Goal: Task Accomplishment & Management: Use online tool/utility

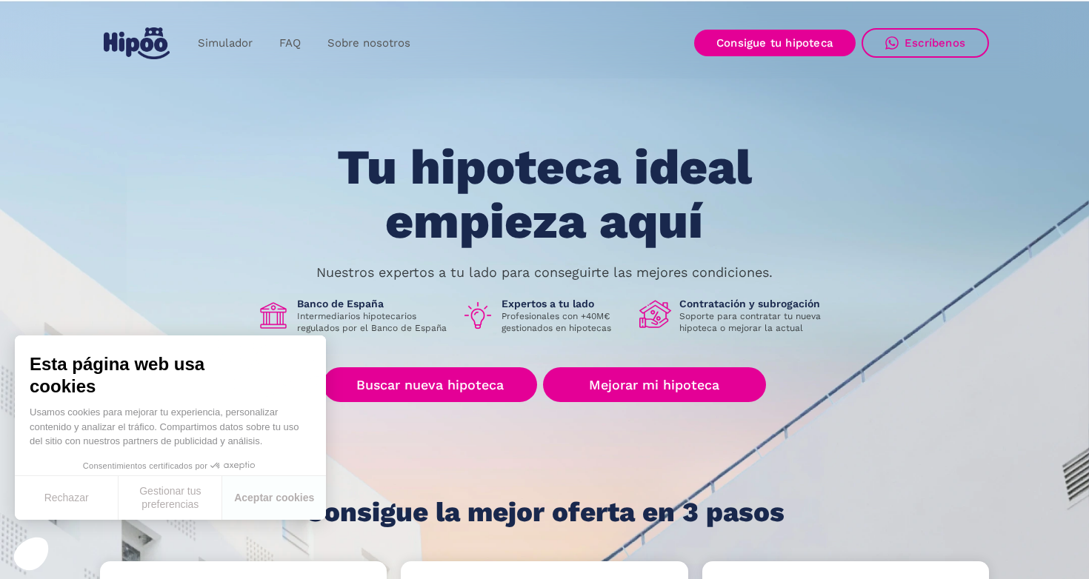
click at [83, 498] on button "Rechazar" at bounding box center [67, 498] width 104 height 44
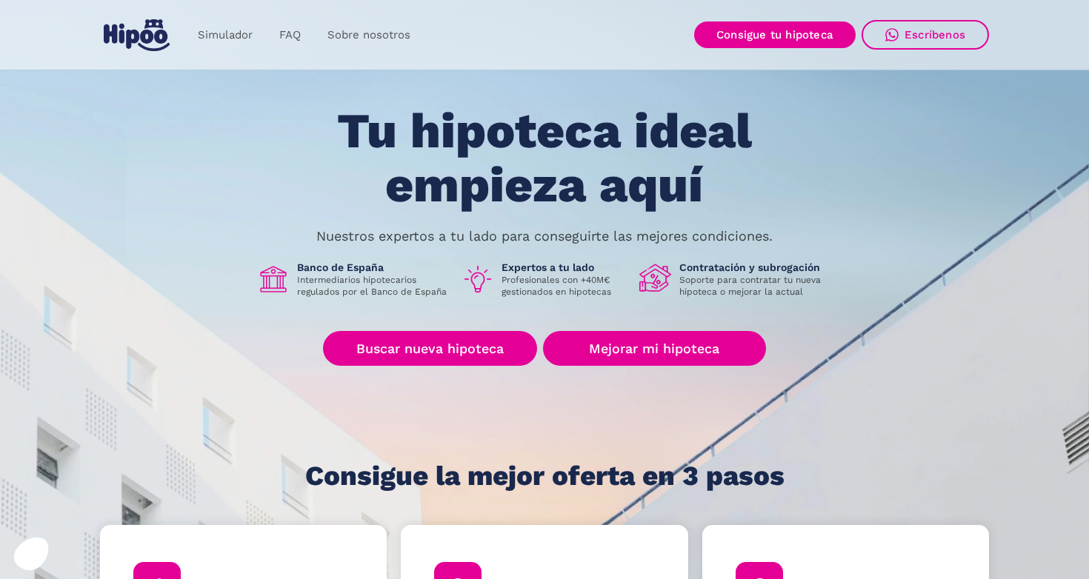
scroll to position [33, 0]
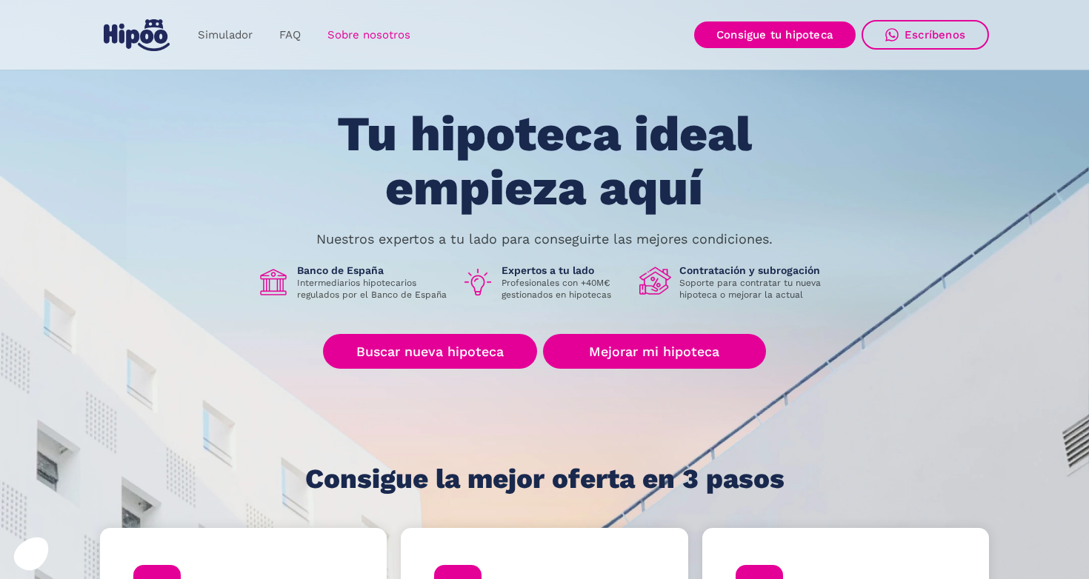
click at [375, 24] on link "Sobre nosotros" at bounding box center [369, 35] width 110 height 29
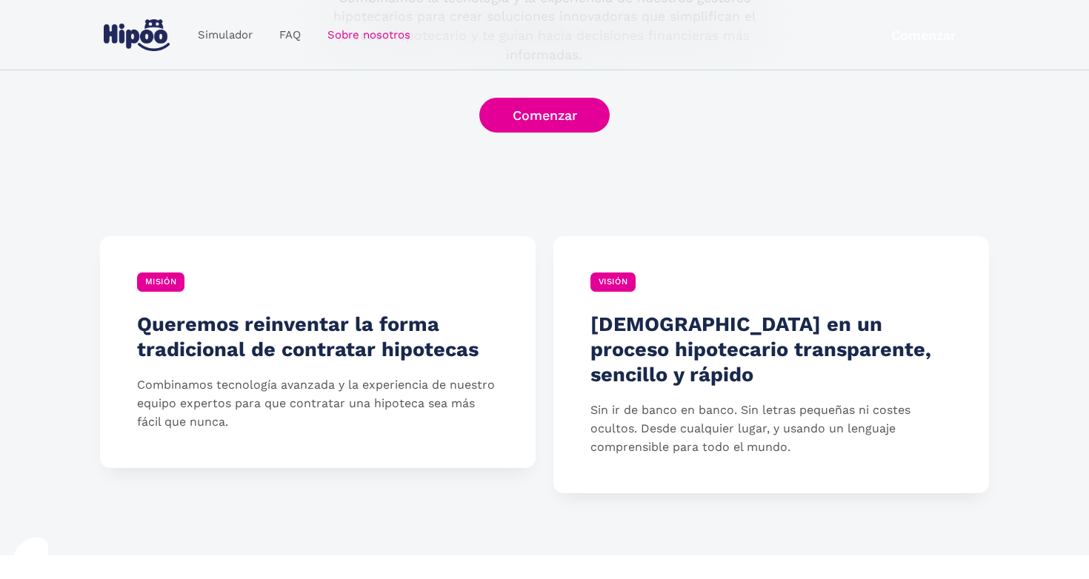
scroll to position [344, 0]
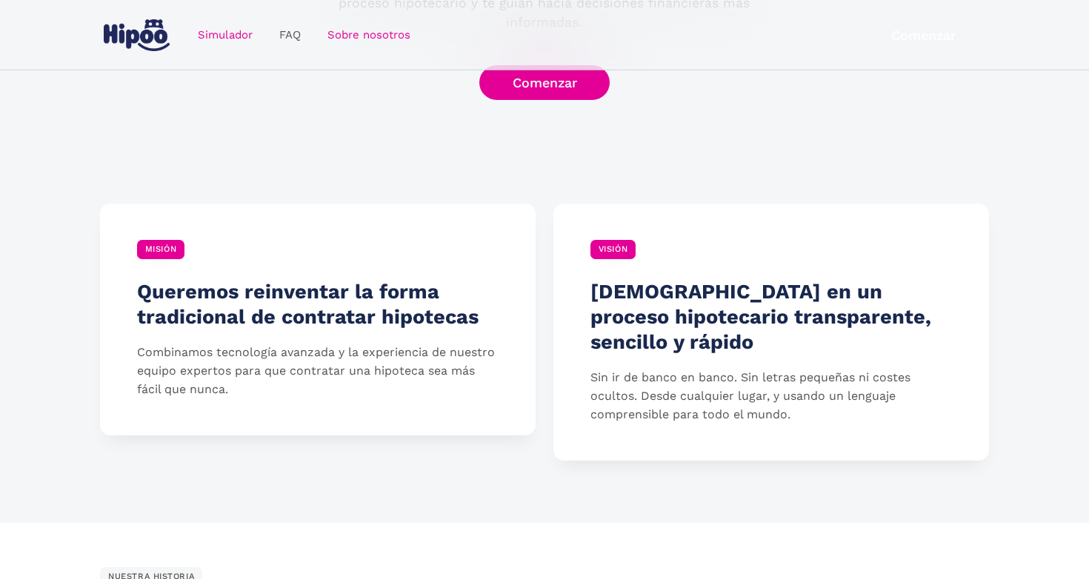
click at [233, 27] on link "Simulador" at bounding box center [224, 35] width 81 height 29
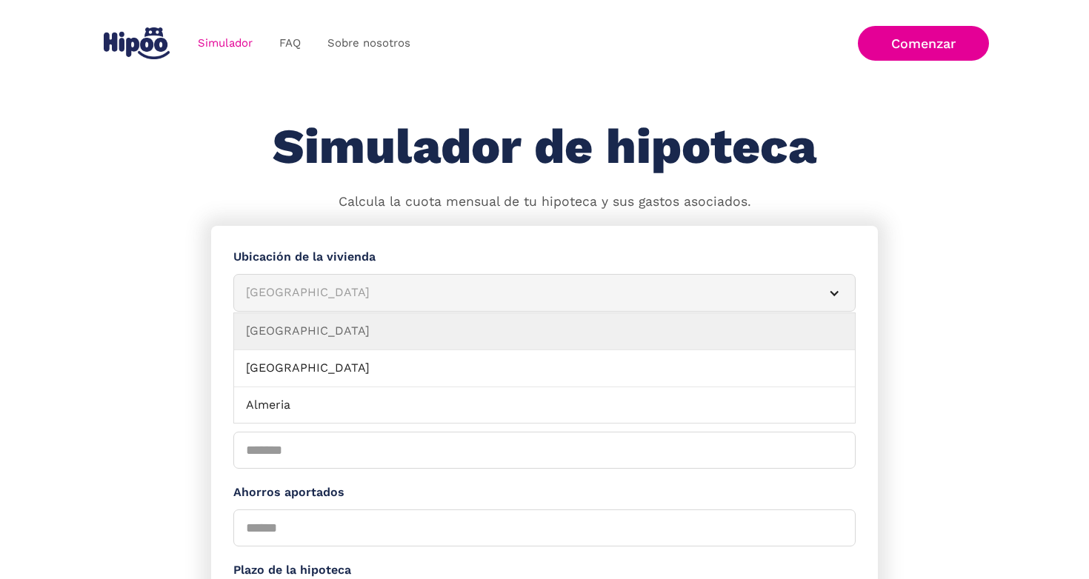
click at [410, 299] on div "Albacete" at bounding box center [526, 293] width 561 height 19
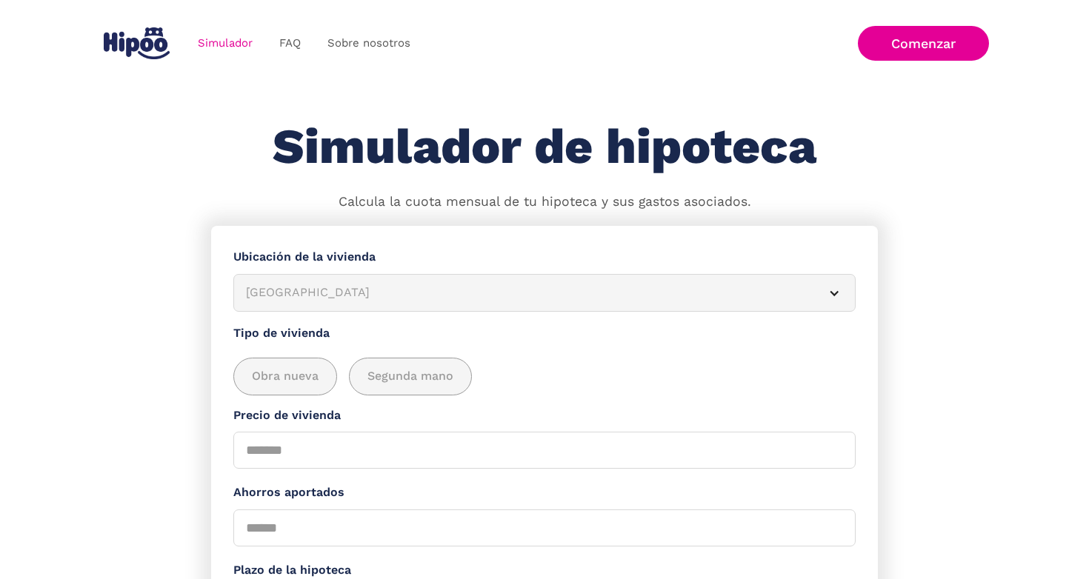
click at [410, 299] on div "Albacete" at bounding box center [526, 293] width 561 height 19
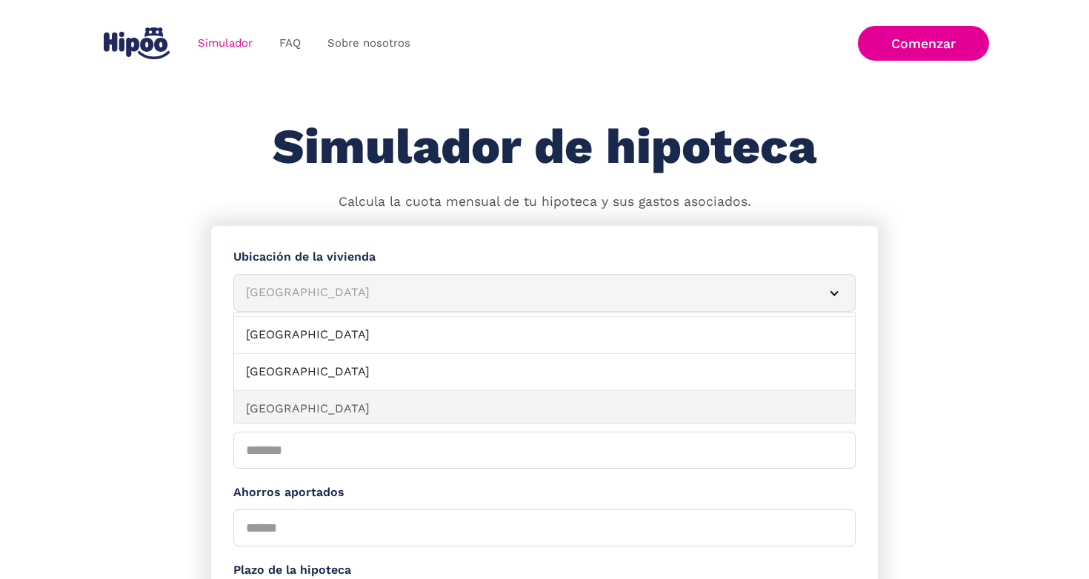
scroll to position [1617, 0]
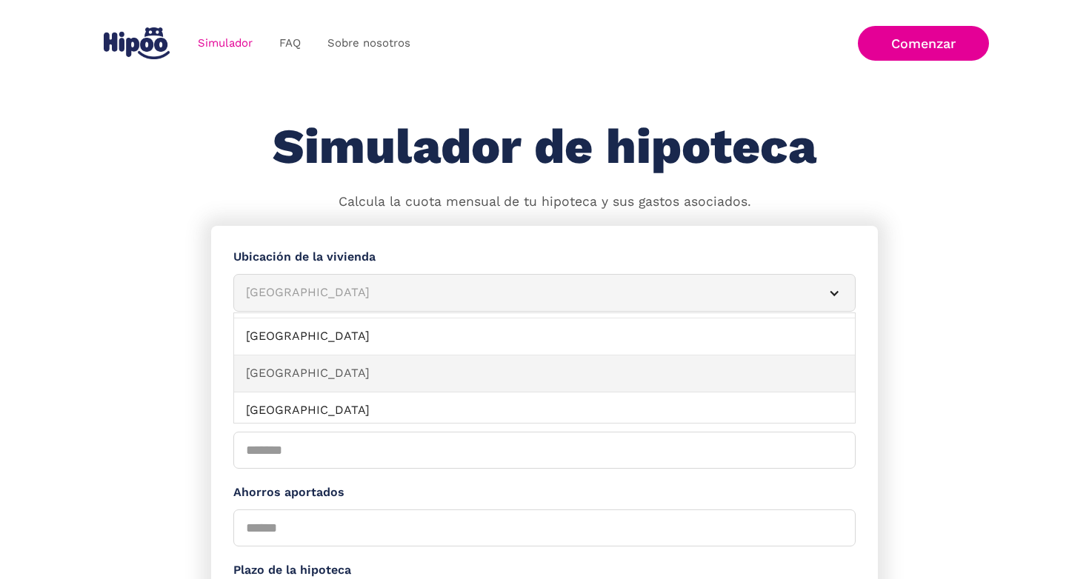
click at [373, 355] on link "Valencia" at bounding box center [544, 373] width 621 height 37
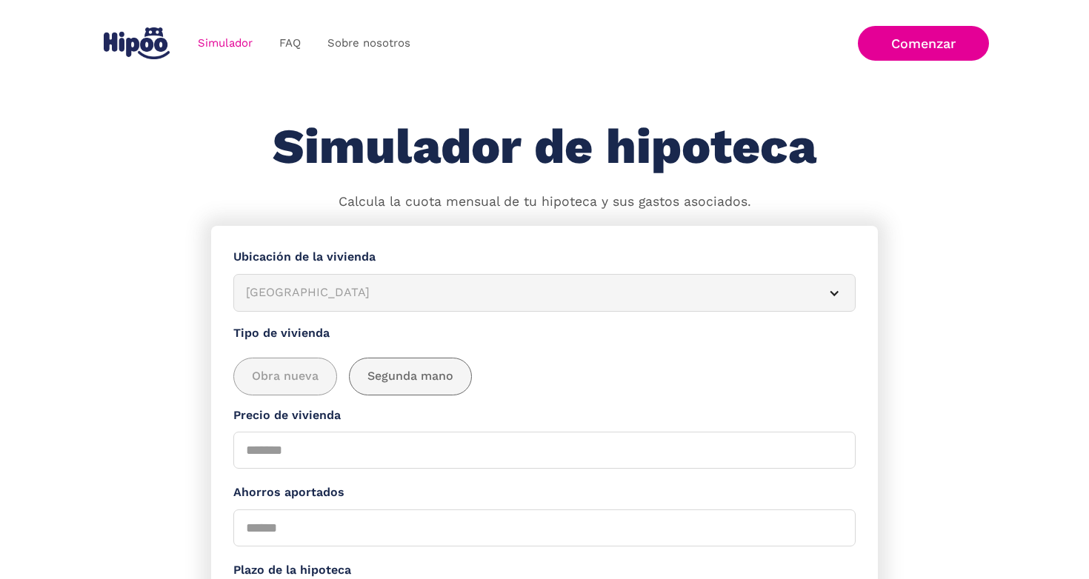
click at [407, 381] on span "Segunda mano" at bounding box center [410, 376] width 86 height 19
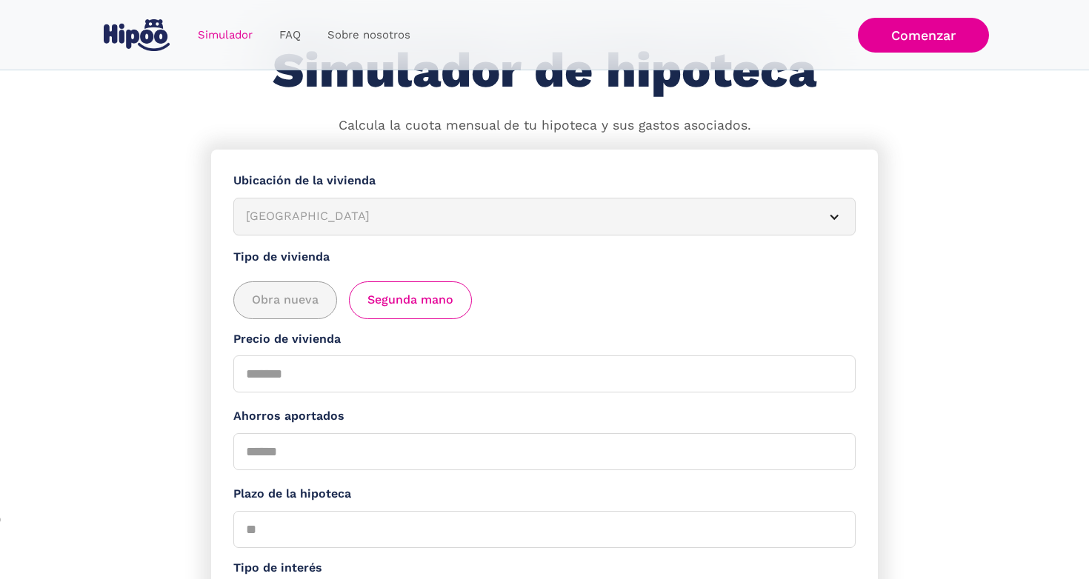
scroll to position [92, 0]
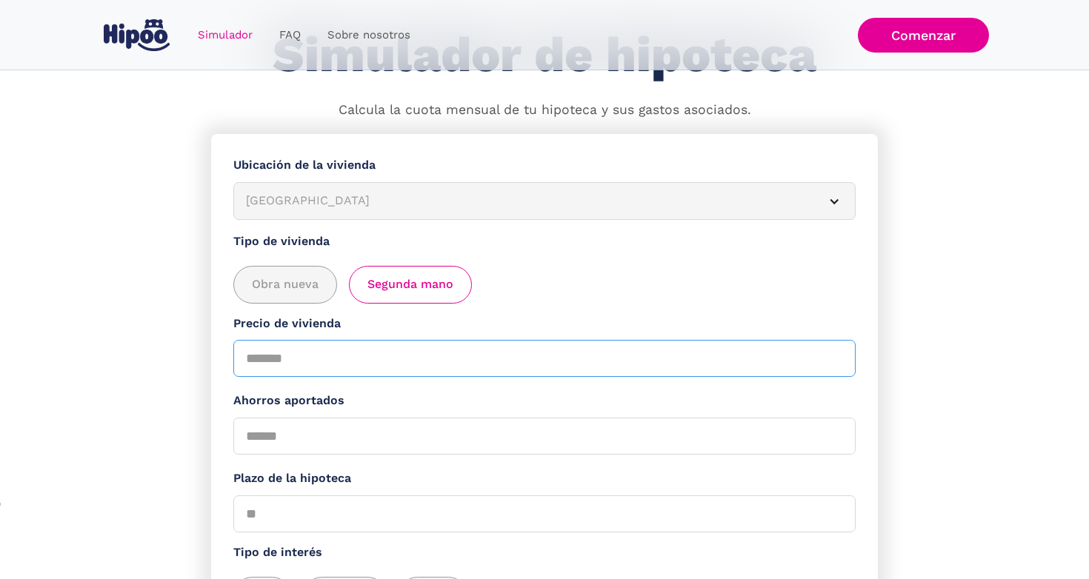
click at [504, 361] on input "Precio de vivienda" at bounding box center [544, 358] width 622 height 37
type input "******"
click at [458, 436] on input "Ahorros aportados" at bounding box center [544, 436] width 622 height 37
type input "*****"
click at [480, 518] on input "Plazo de la hipoteca" at bounding box center [544, 513] width 622 height 37
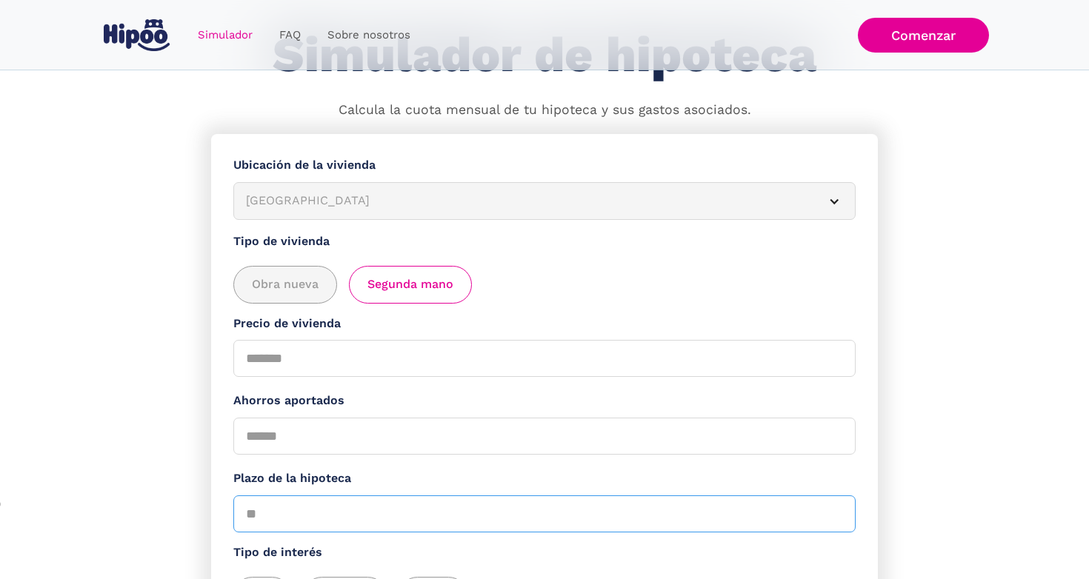
type input "**"
click at [920, 489] on section "**********" at bounding box center [544, 449] width 1089 height 631
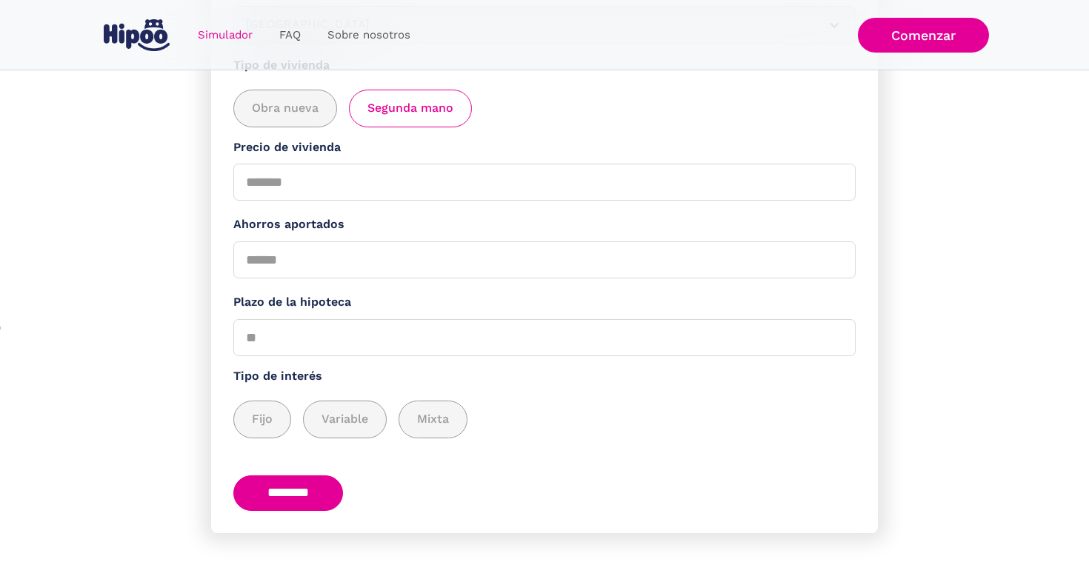
scroll to position [271, 0]
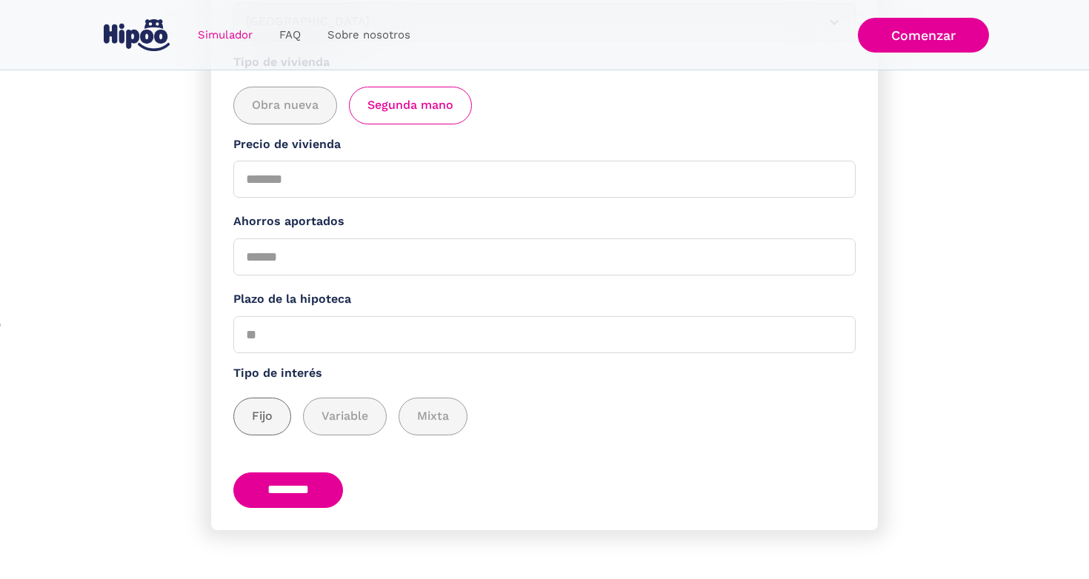
click at [265, 414] on span "Fijo" at bounding box center [262, 416] width 21 height 19
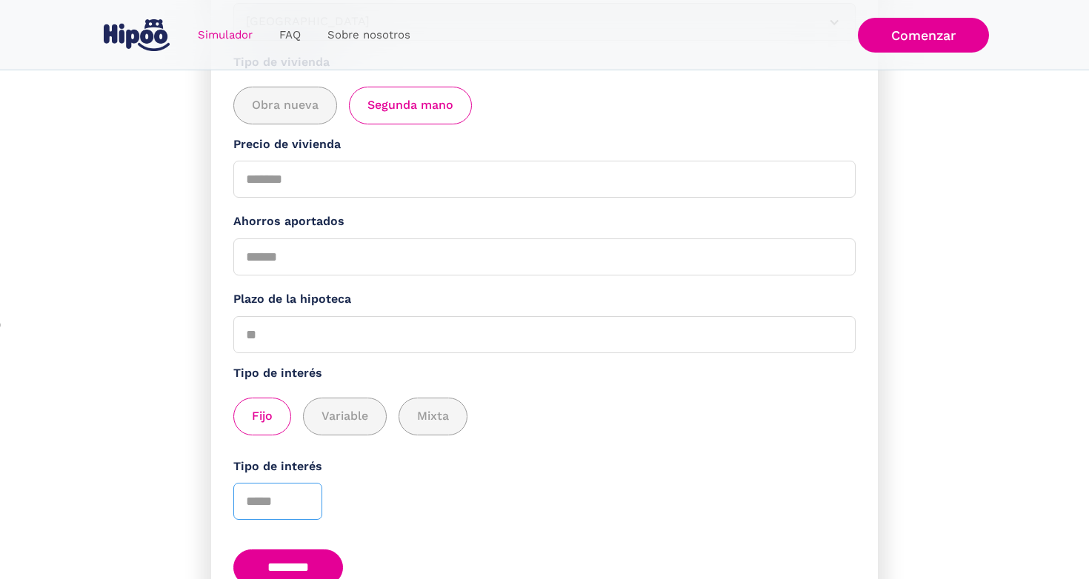
click at [277, 500] on input "Tipo de interés" at bounding box center [277, 501] width 89 height 37
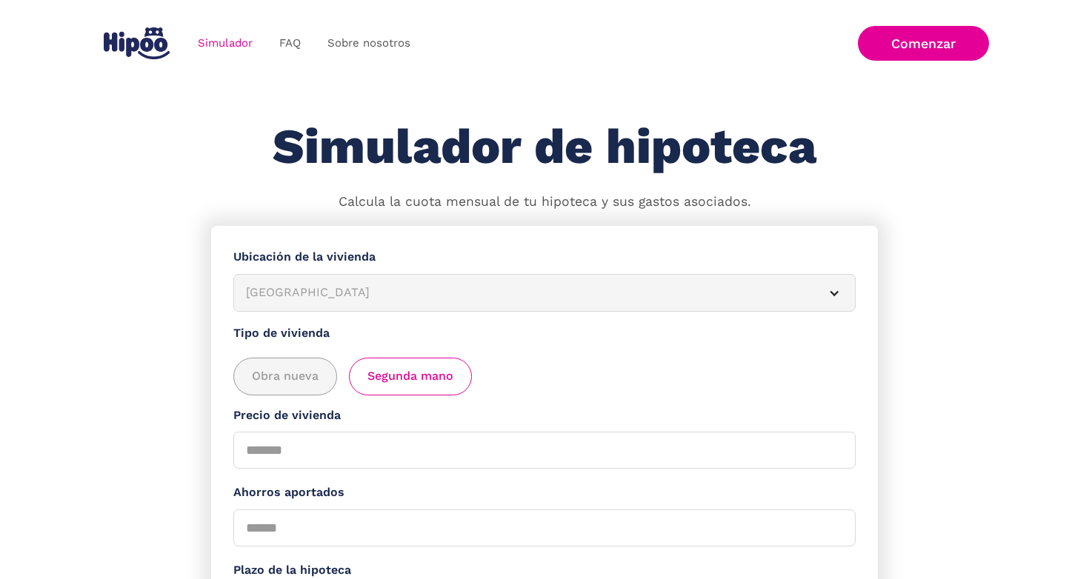
scroll to position [0, 0]
